Goal: Navigation & Orientation: Go to known website

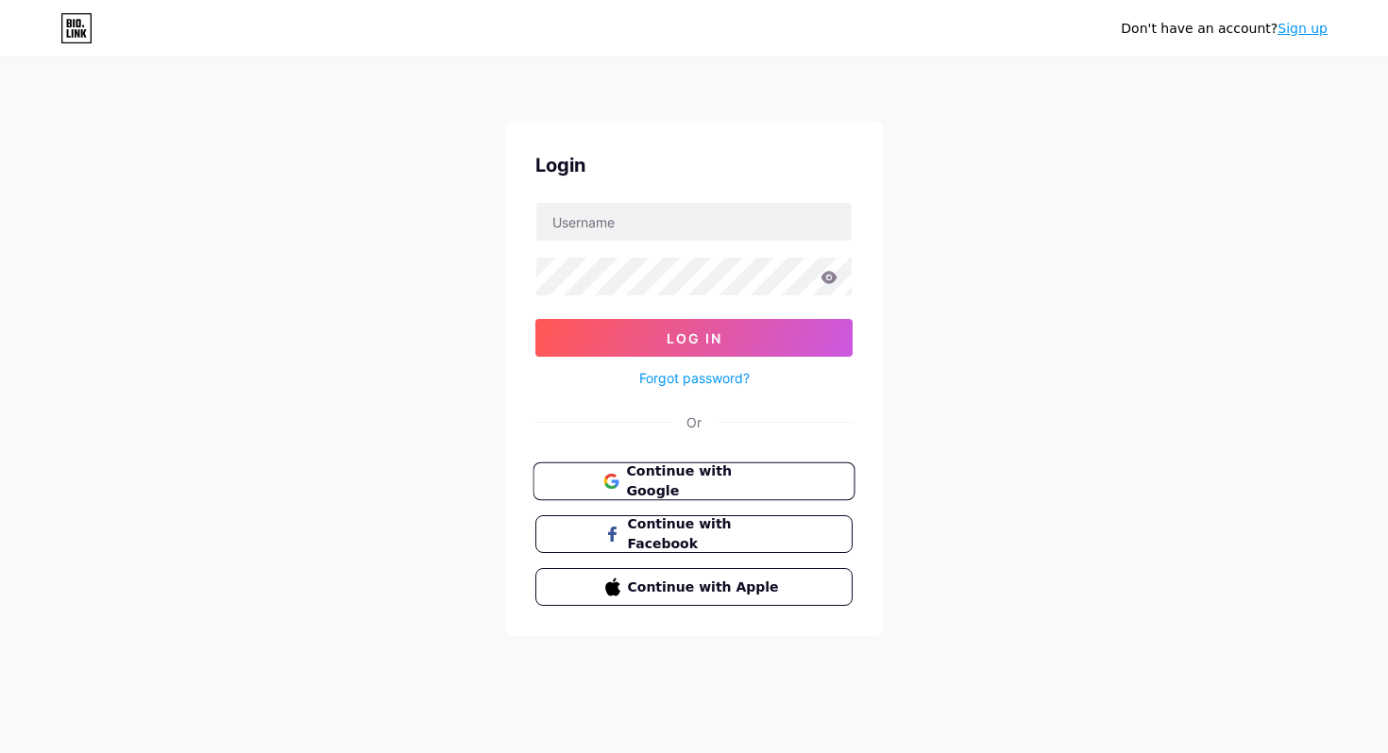
click at [710, 478] on span "Continue with Google" at bounding box center [705, 482] width 158 height 41
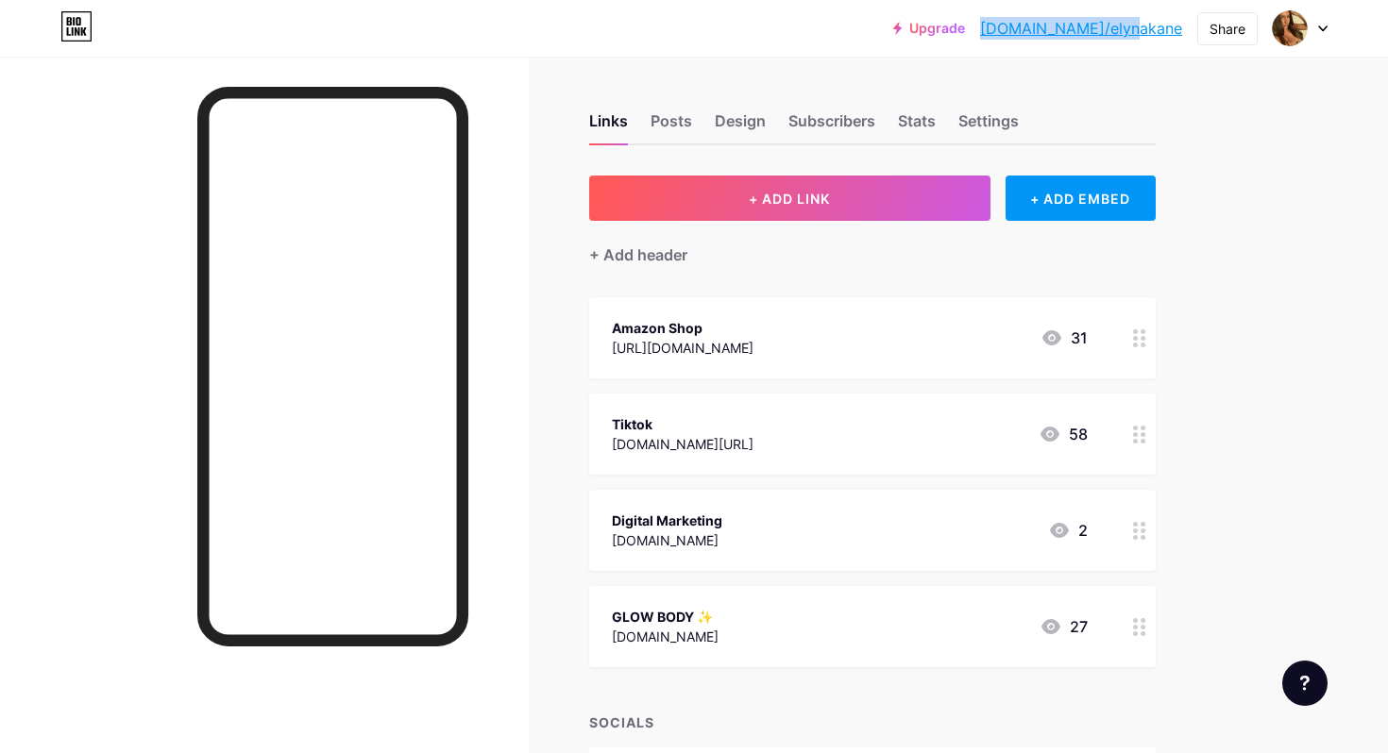
drag, startPoint x: 1183, startPoint y: 30, endPoint x: 1056, endPoint y: 35, distance: 126.6
click at [1056, 35] on div "Upgrade [DOMAIN_NAME]/elynak... [DOMAIN_NAME]/elynakane Share Switch accounts […" at bounding box center [1110, 28] width 434 height 34
copy link "[DOMAIN_NAME]/elynakane"
